Goal: Task Accomplishment & Management: Use online tool/utility

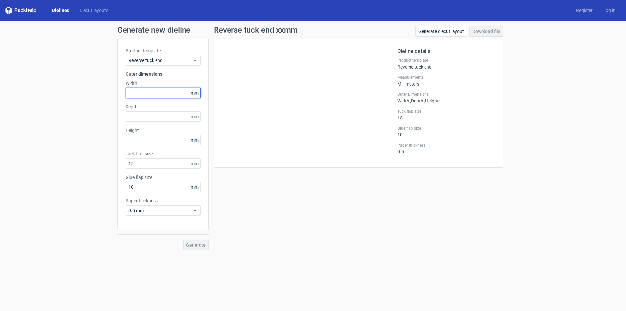
click at [146, 96] on input "text" at bounding box center [162, 93] width 75 height 10
type input "90"
type input "50"
type input "147"
click at [183, 240] on button "Generate" at bounding box center [195, 245] width 25 height 10
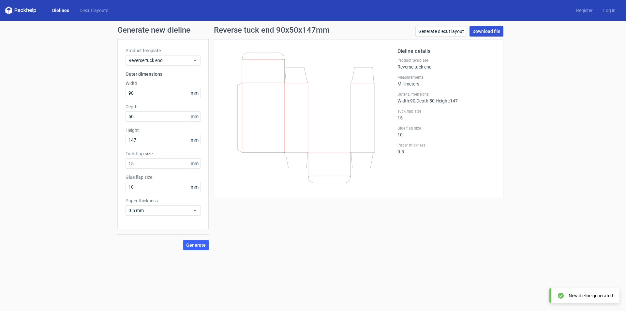
click at [482, 34] on link "Download file" at bounding box center [486, 31] width 34 height 10
click at [547, 223] on div "Generate new dieline Product template Reverse tuck end Outer dimensions Width 9…" at bounding box center [313, 138] width 626 height 234
